Goal: Navigation & Orientation: Find specific page/section

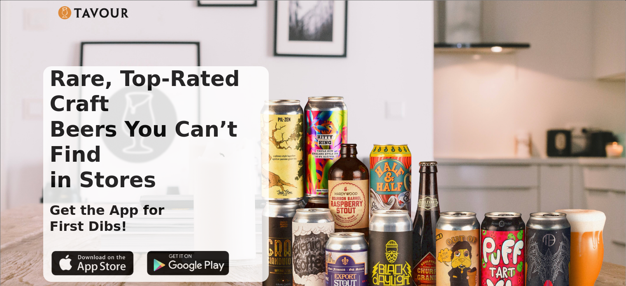
click at [63, 14] on img at bounding box center [93, 12] width 71 height 13
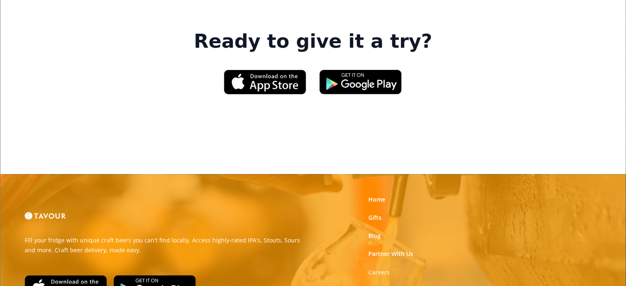
scroll to position [1317, 0]
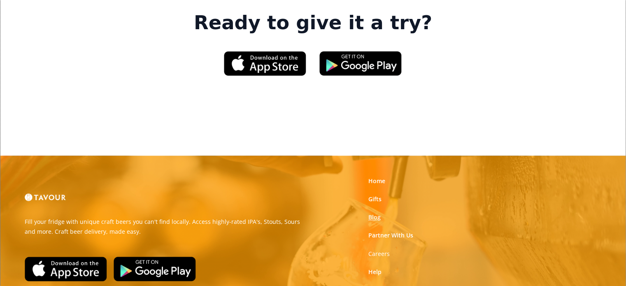
click at [375, 213] on link "Blog" at bounding box center [374, 217] width 12 height 8
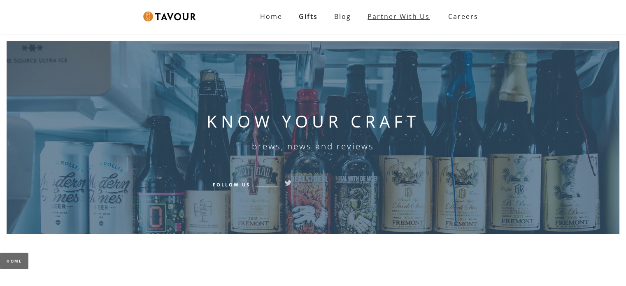
click at [401, 13] on link "Partner with Us" at bounding box center [398, 16] width 79 height 16
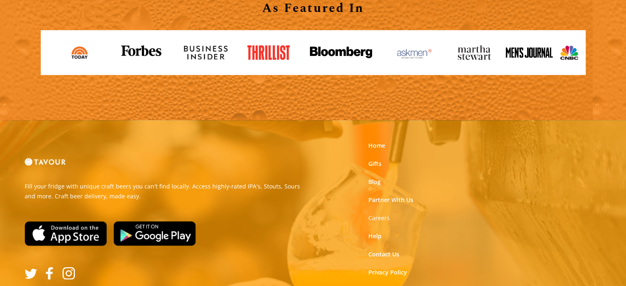
scroll to position [940, 0]
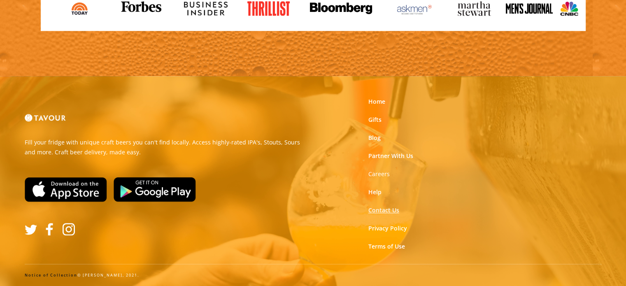
click at [379, 209] on link "Contact Us" at bounding box center [383, 210] width 31 height 8
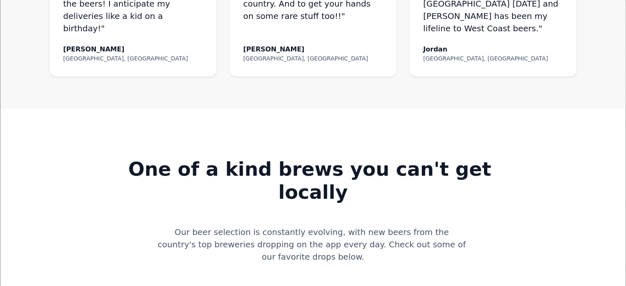
scroll to position [569, 0]
